Goal: Task Accomplishment & Management: Use online tool/utility

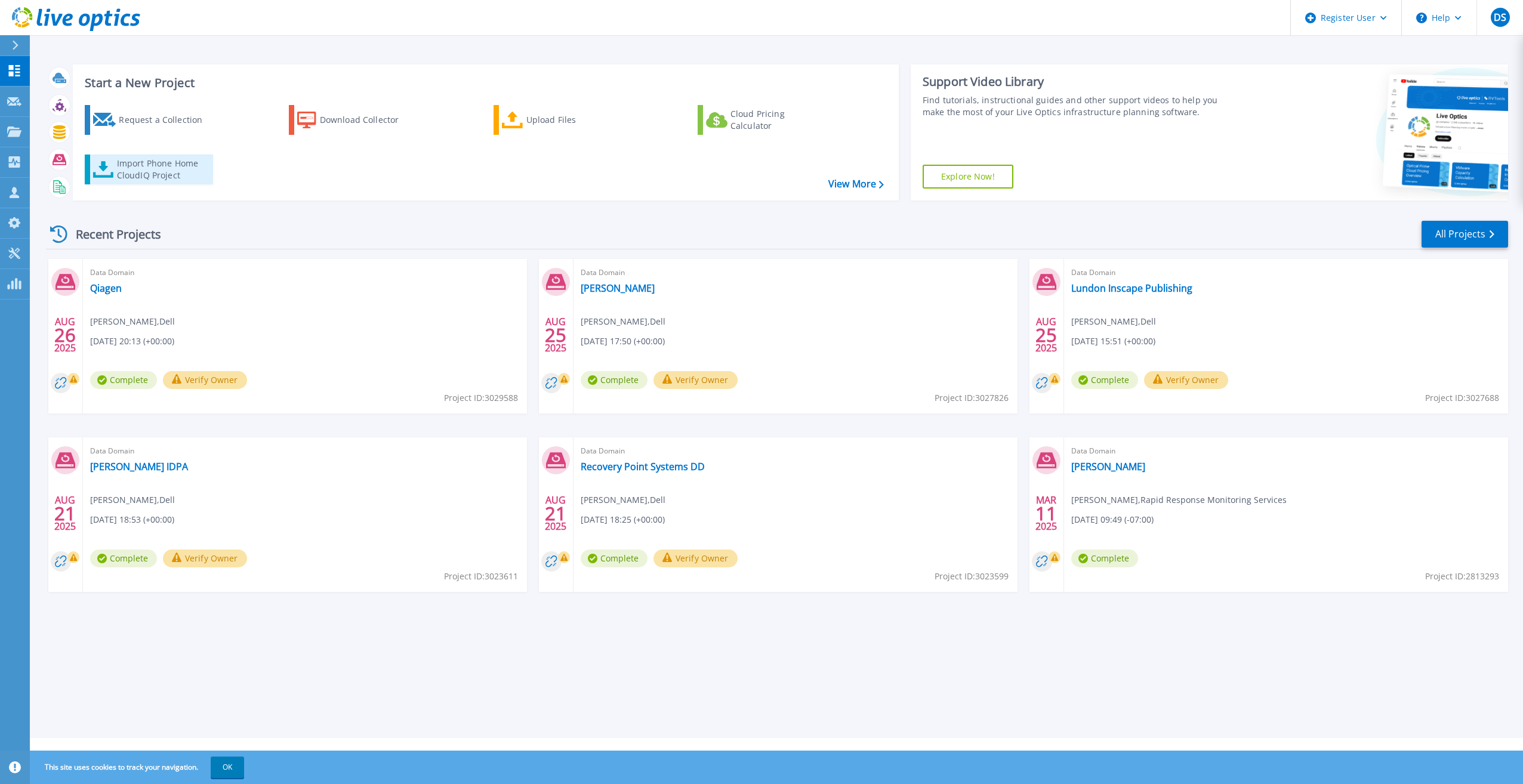
click at [157, 179] on div "Import Phone Home CloudIQ Project" at bounding box center [163, 169] width 93 height 24
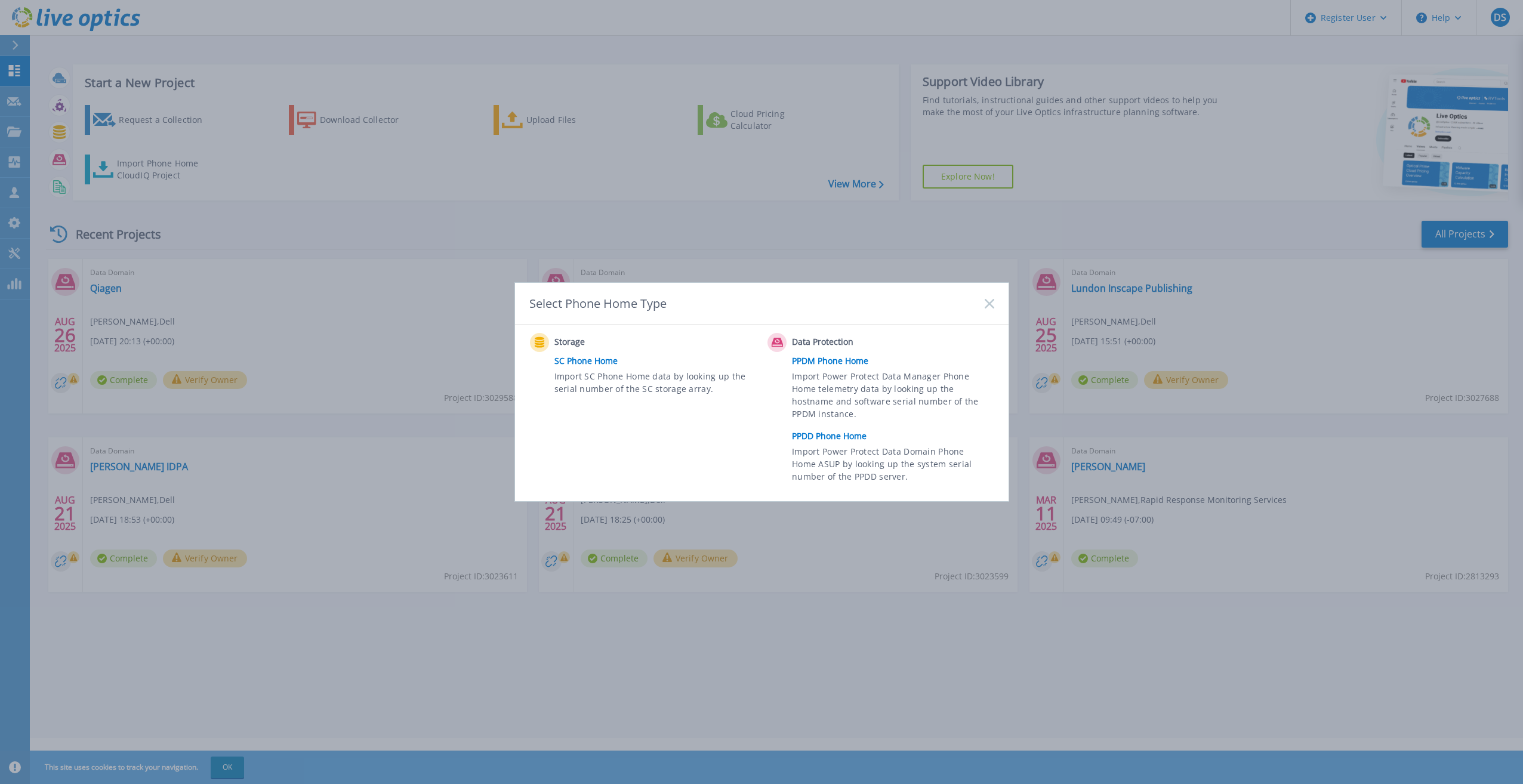
click at [839, 438] on link "PPDD Phone Home" at bounding box center [895, 436] width 208 height 18
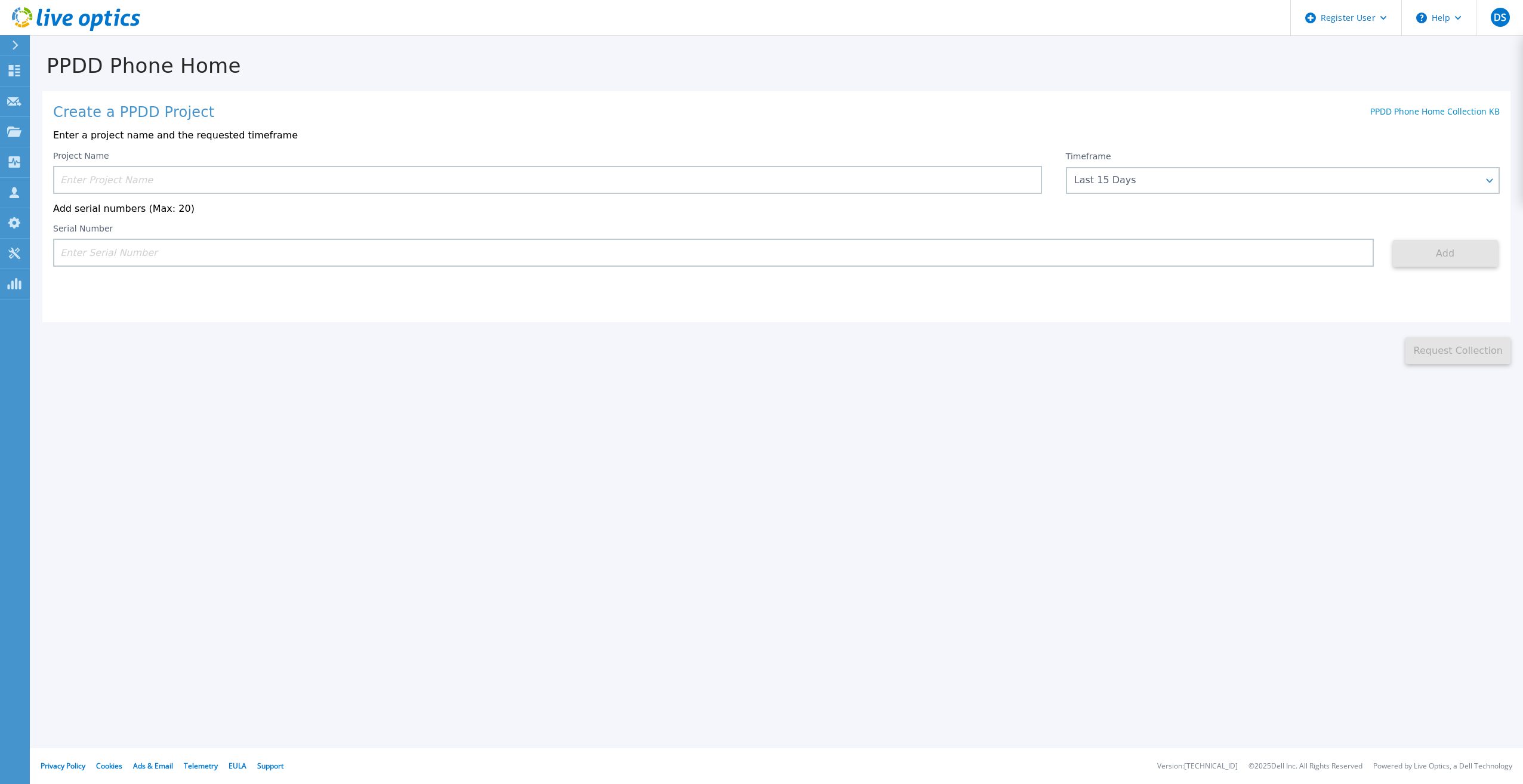
click at [254, 184] on input at bounding box center [548, 180] width 989 height 28
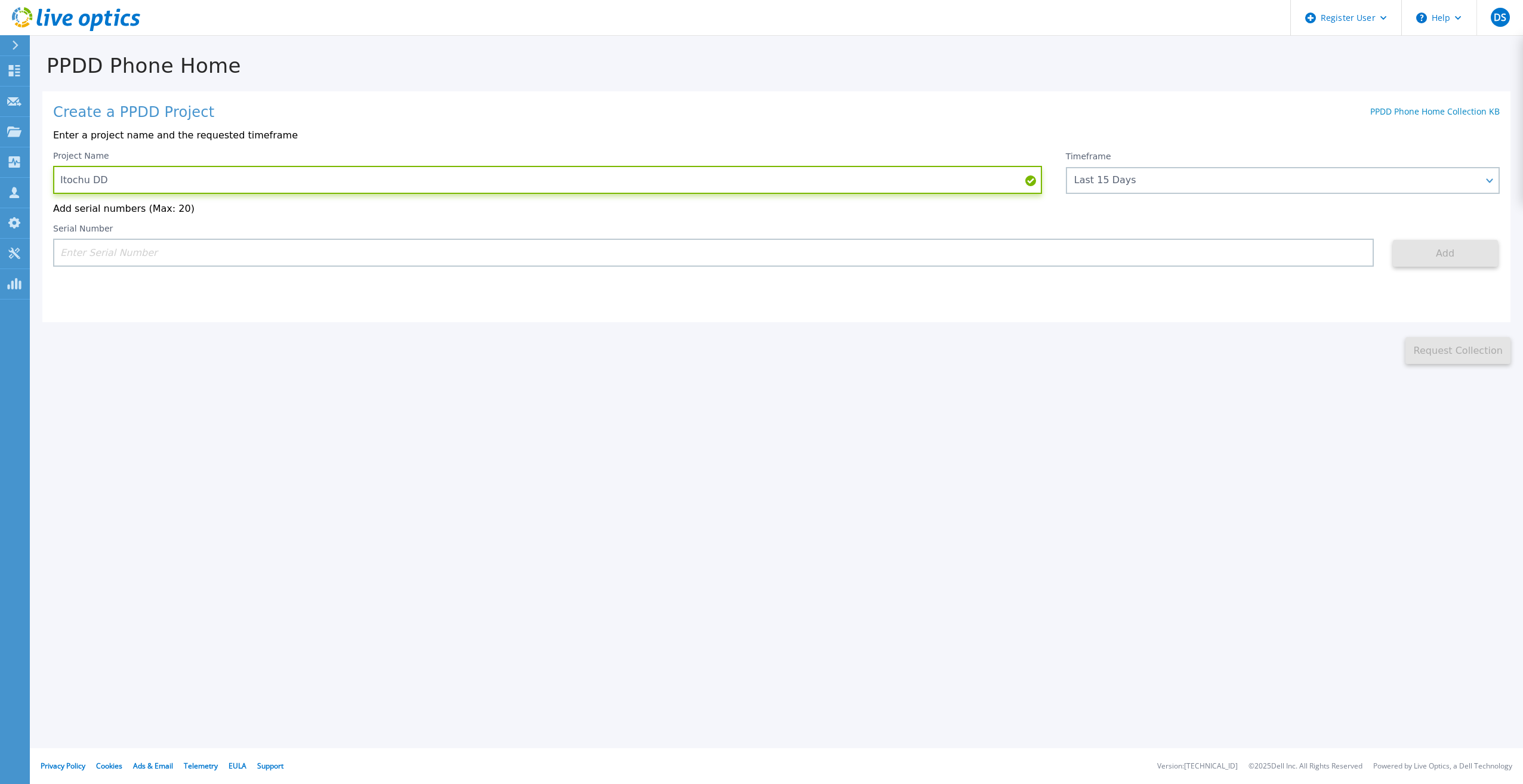
type input "Itochu DD"
click at [250, 266] on input at bounding box center [713, 253] width 1321 height 28
paste input "APM00163522291"
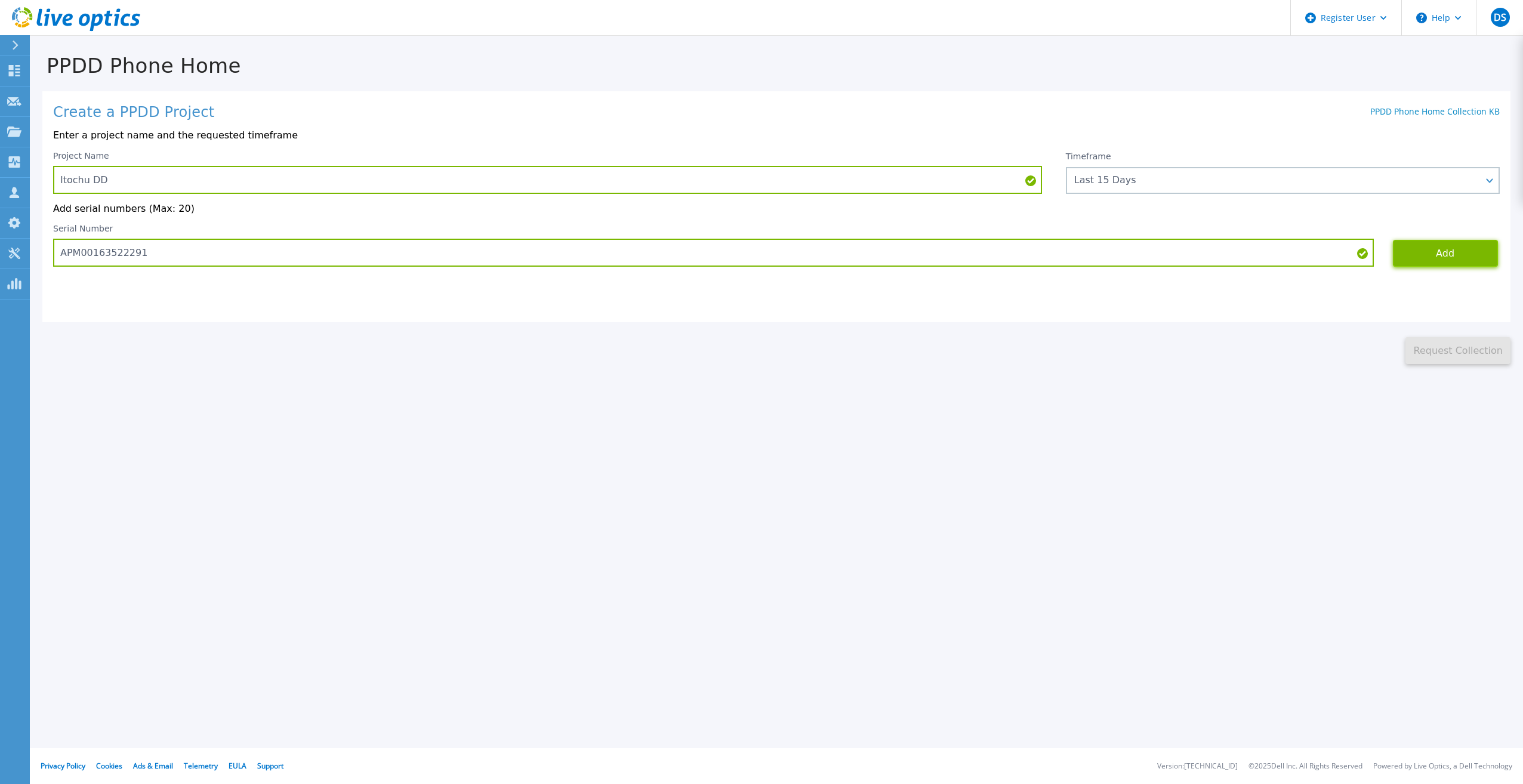
click at [1447, 256] on button "Add" at bounding box center [1445, 254] width 105 height 27
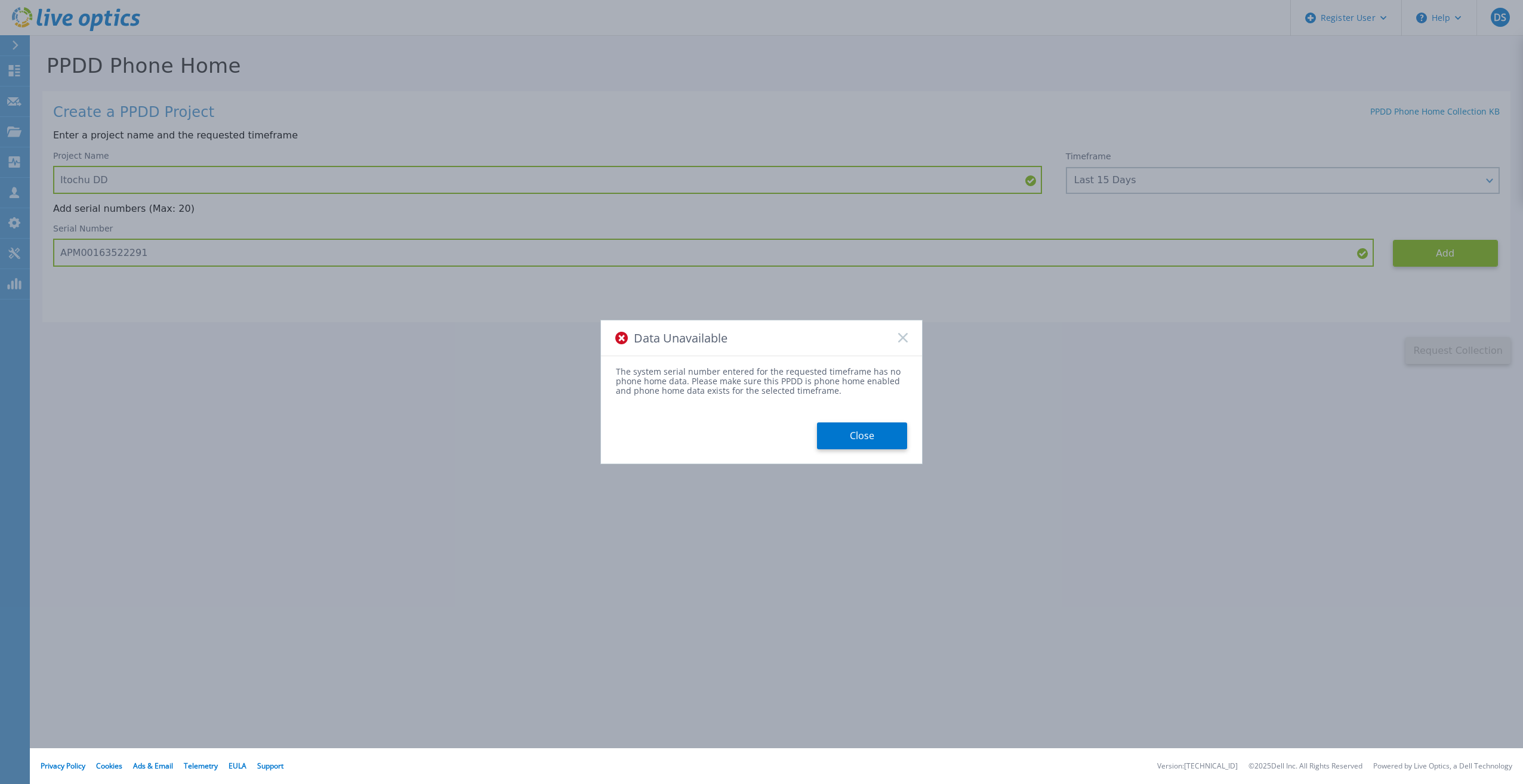
drag, startPoint x: 868, startPoint y: 441, endPoint x: 868, endPoint y: 433, distance: 8.0
click at [868, 440] on button "Close" at bounding box center [861, 436] width 90 height 27
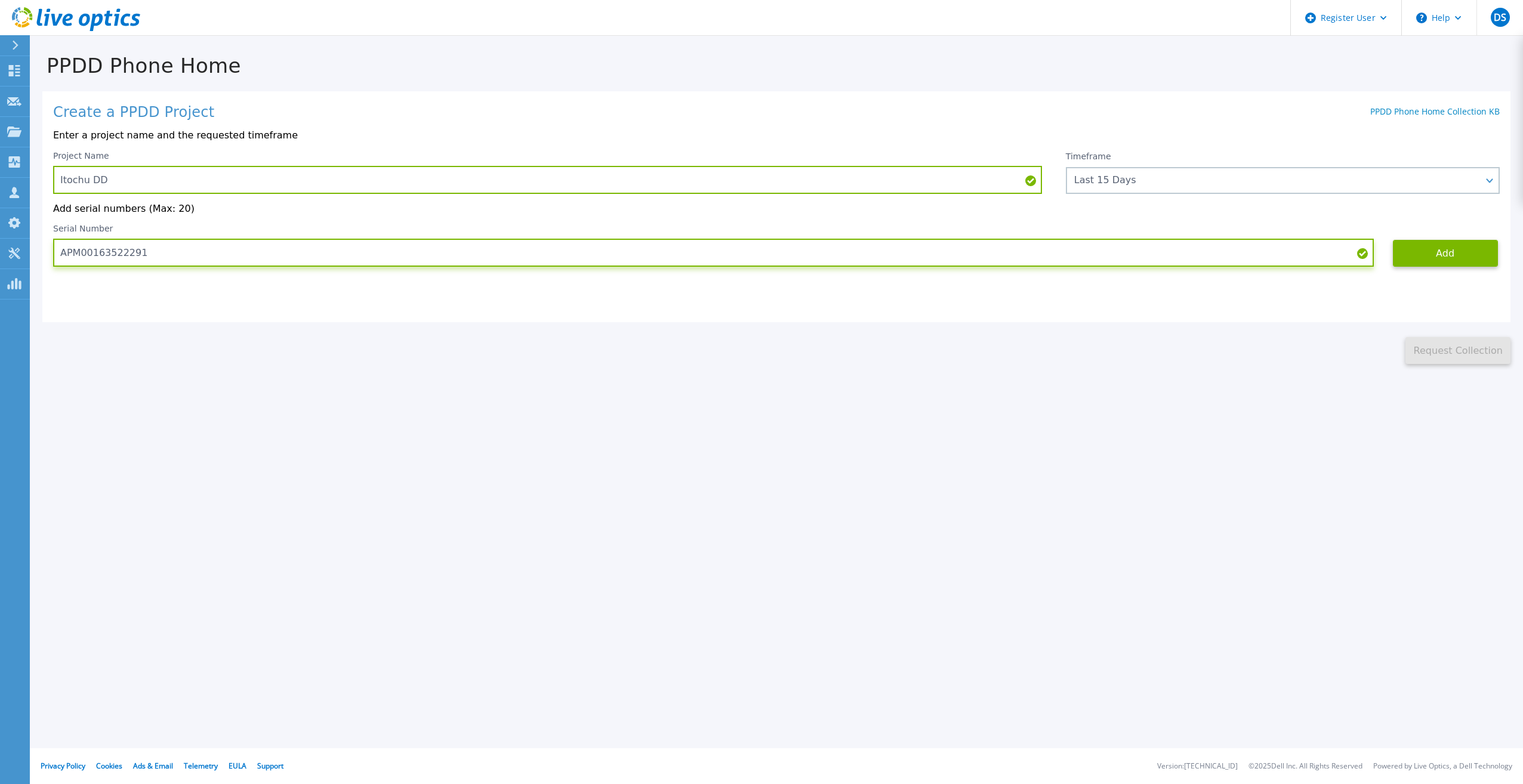
click at [1017, 251] on input "APM00163522291" at bounding box center [713, 253] width 1321 height 28
paste input "FLA22152700153"
type input "FLA22152700153"
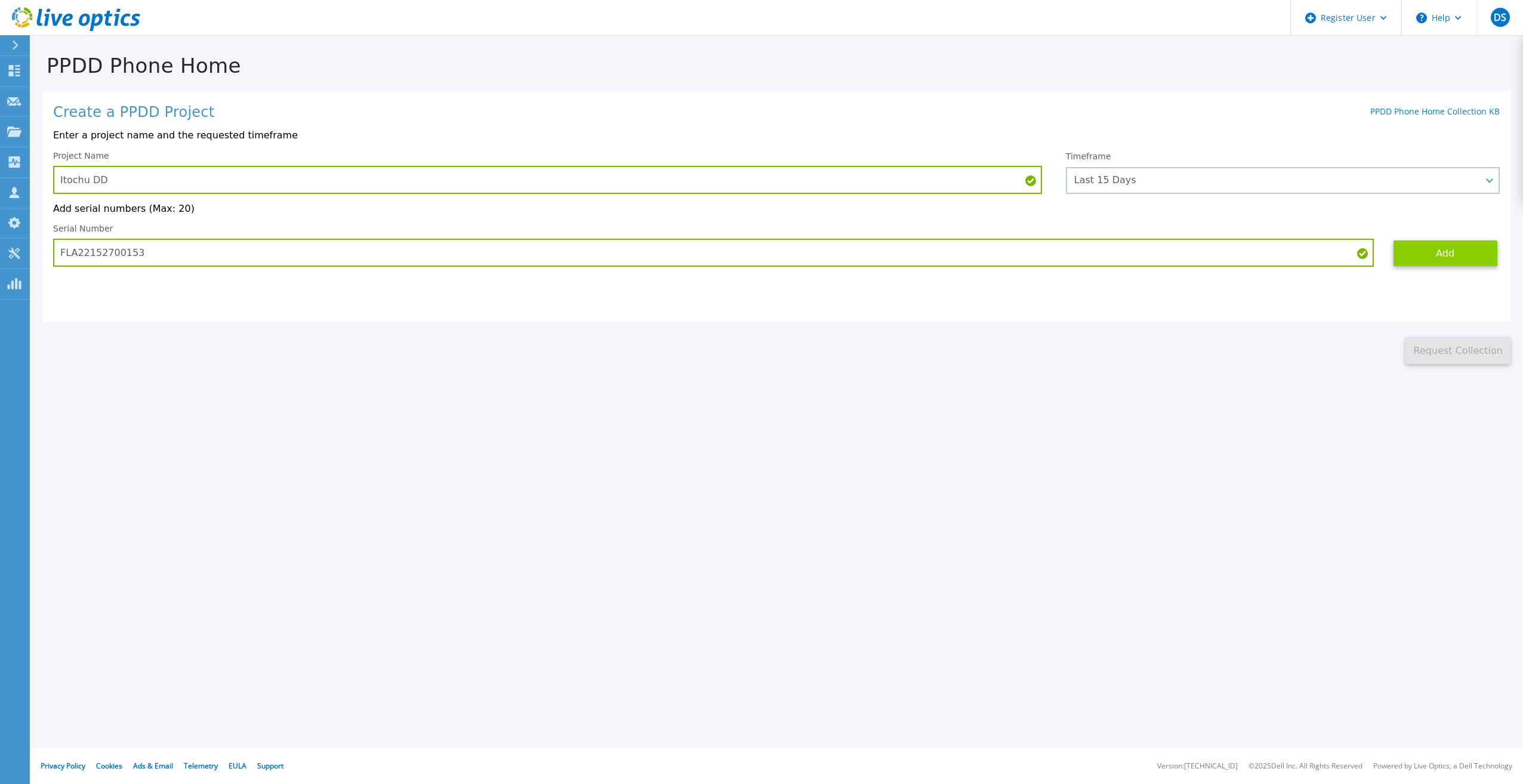
drag, startPoint x: 1498, startPoint y: 252, endPoint x: 1491, endPoint y: 252, distance: 7.0
click at [1495, 252] on div "Serial Number FLA22152700153 Add" at bounding box center [776, 245] width 1446 height 43
click at [1476, 249] on button "Add" at bounding box center [1445, 254] width 105 height 27
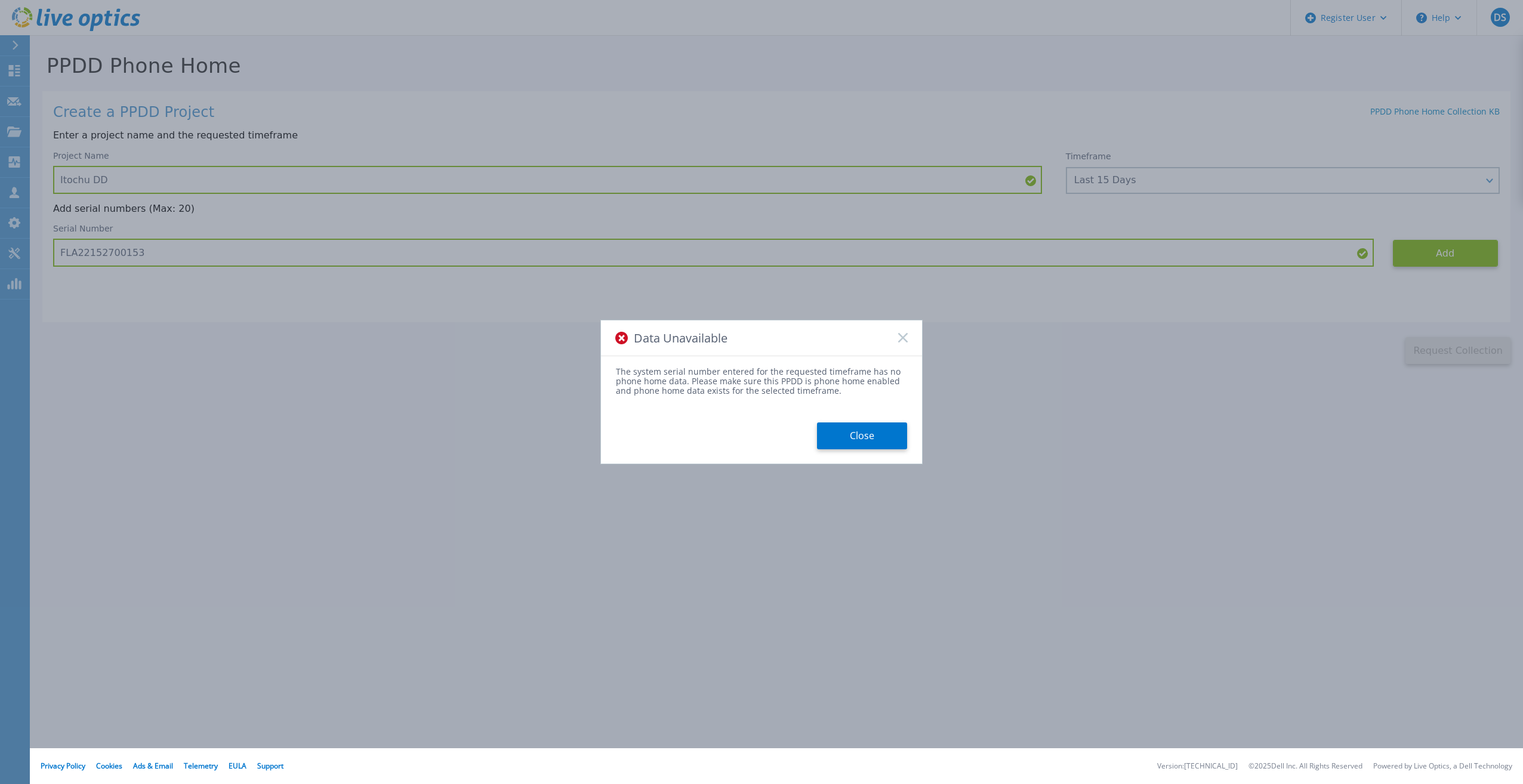
click at [863, 419] on div "The system serial number entered for the requested timeframe has no phone home …" at bounding box center [761, 408] width 321 height 82
click at [912, 329] on div "Data Unavailable" at bounding box center [761, 338] width 321 height 36
click at [907, 338] on icon at bounding box center [902, 337] width 9 height 9
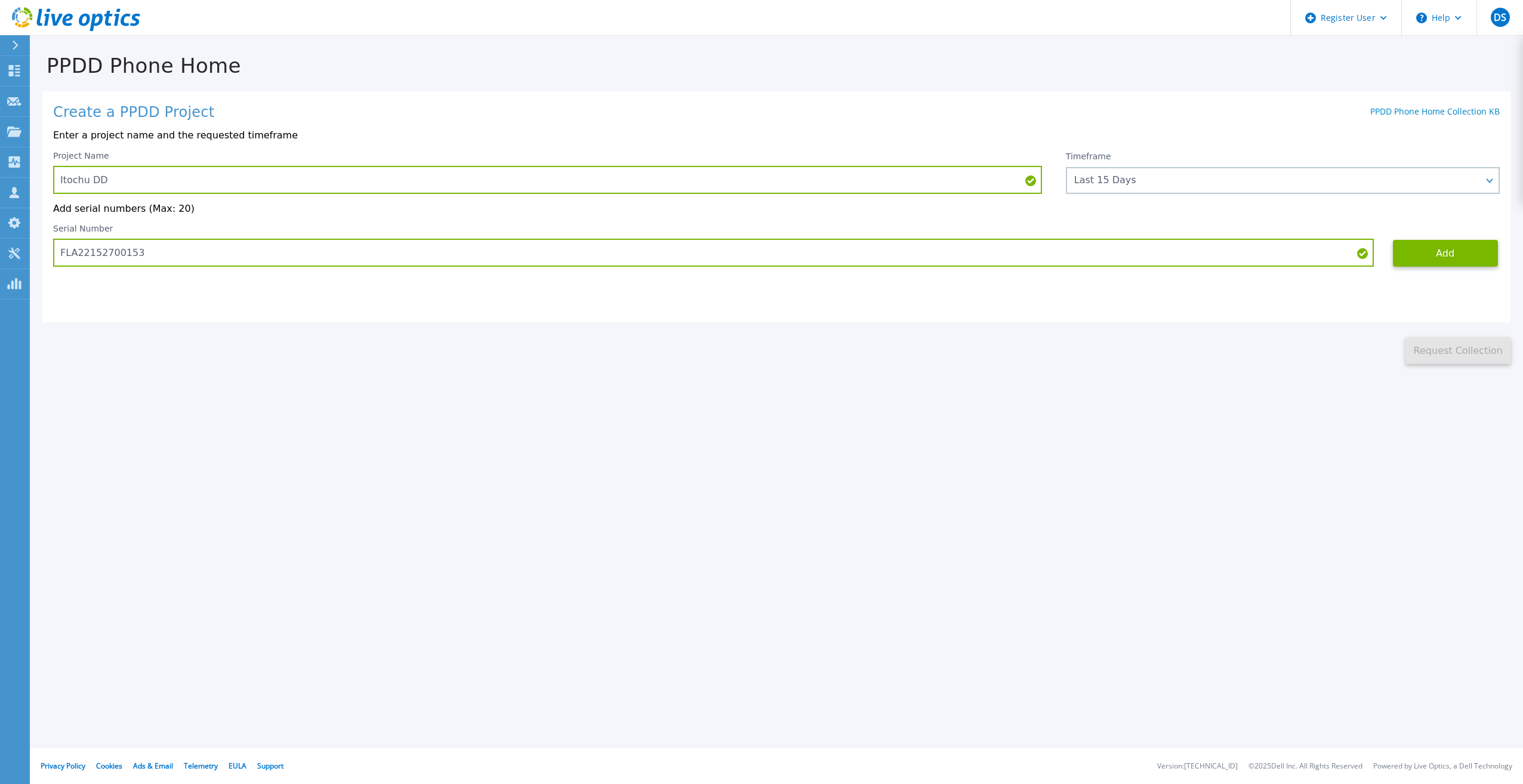
drag, startPoint x: 1197, startPoint y: 499, endPoint x: 1194, endPoint y: 508, distance: 9.5
click at [1194, 508] on div "PPDD Phone Home Create a PPDD Project PPDD Phone Home Collection KB Enter a pro…" at bounding box center [762, 392] width 1523 height 784
